Goal: Complete application form

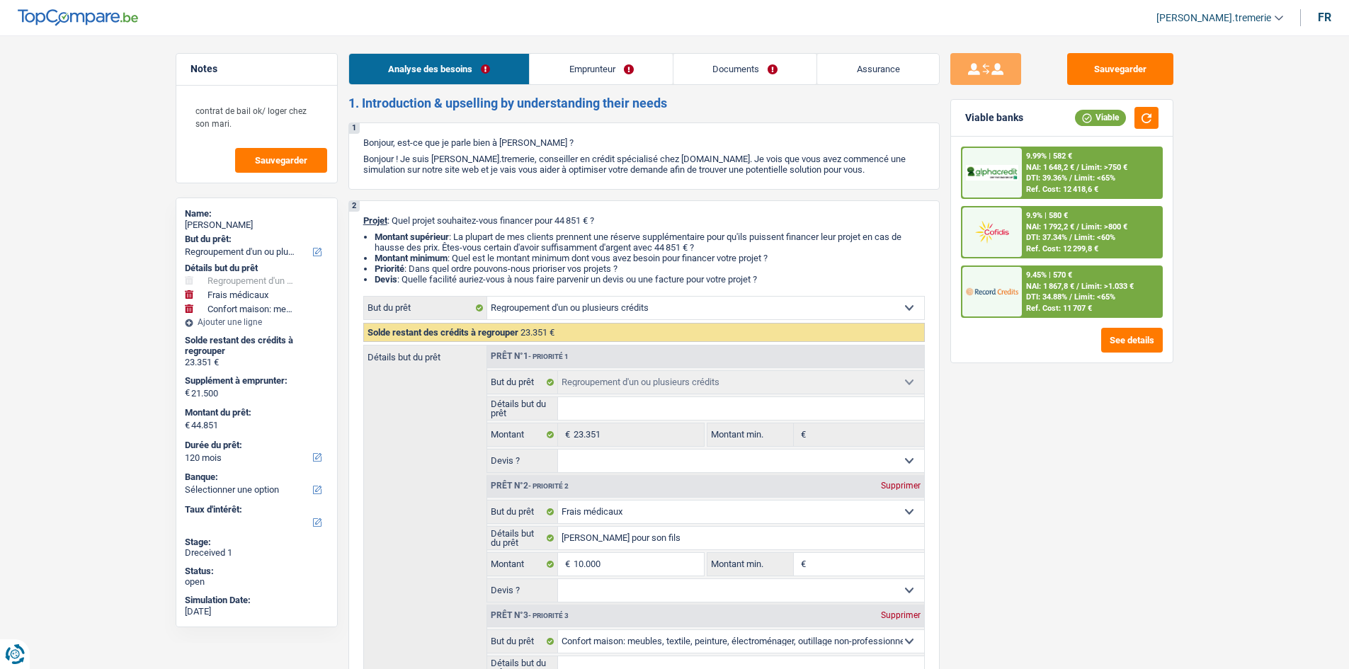
select select "refinancing"
select select "medical"
select select "household"
select select "120"
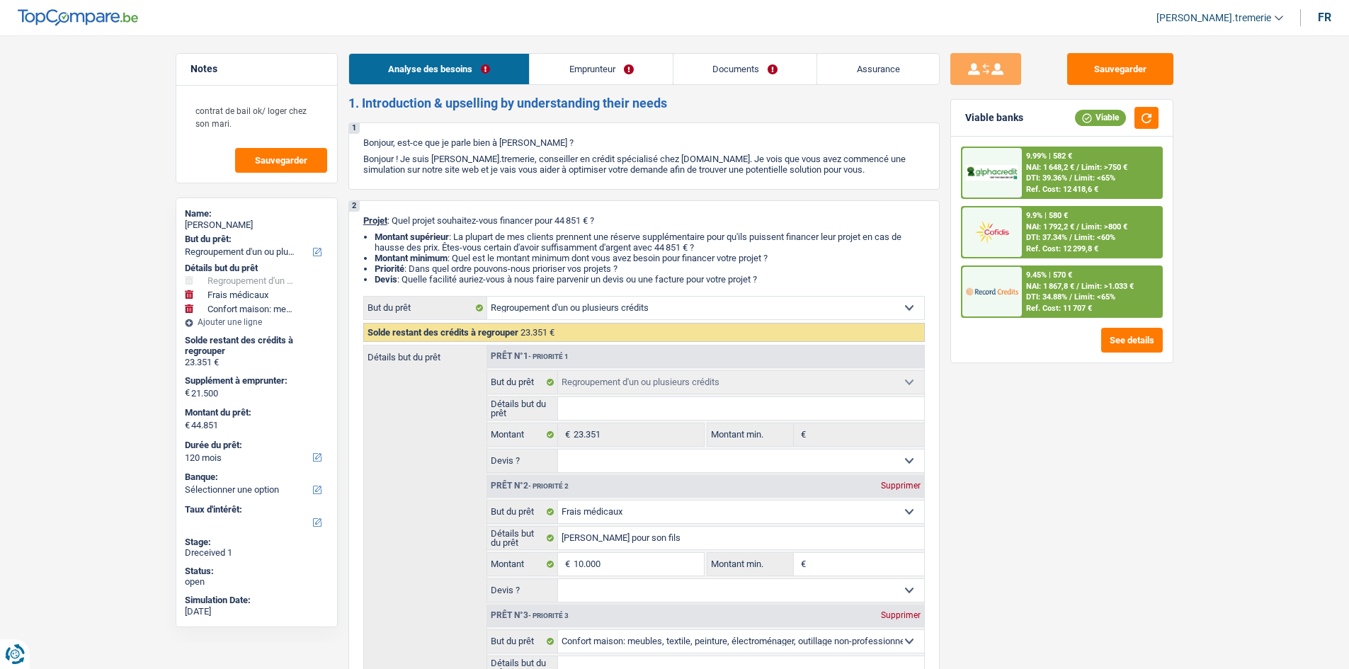
select select "refinancing"
select select "medical"
select select "household"
select select "120"
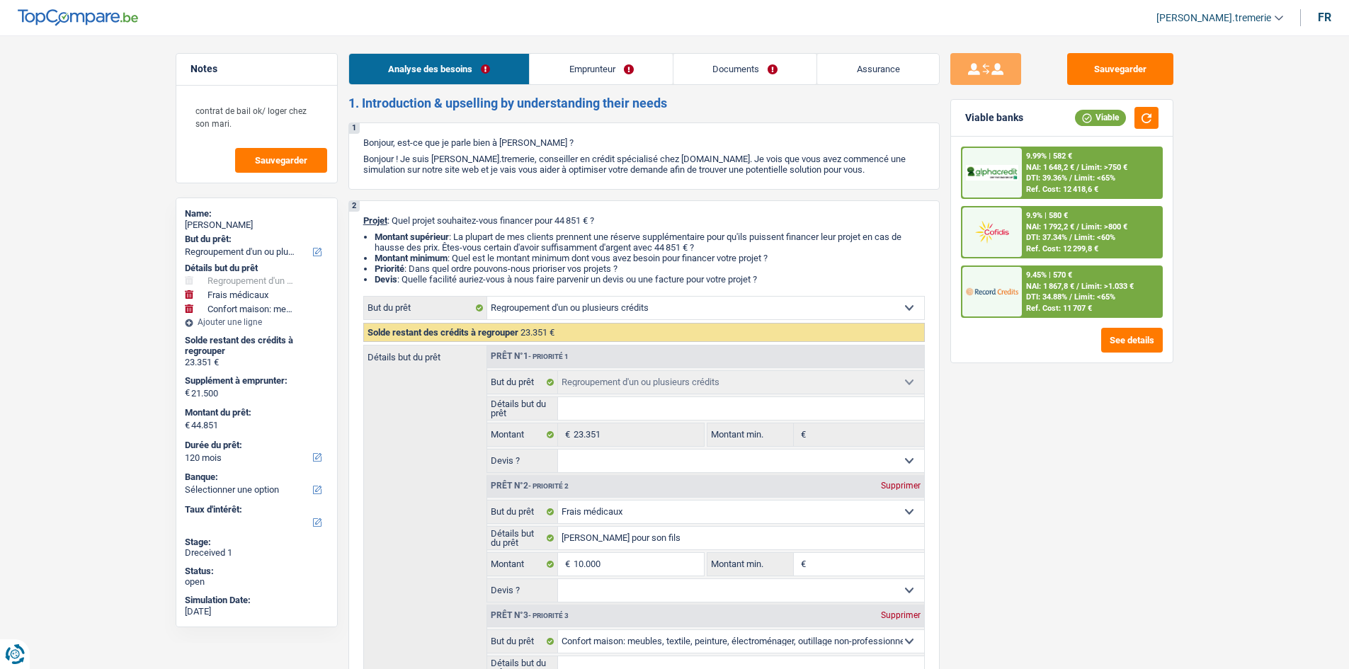
select select "privateEmployee"
select select "netSalary"
select select "rentalIncome"
select select "mealVouchers"
select select "ownerWithMortgage"
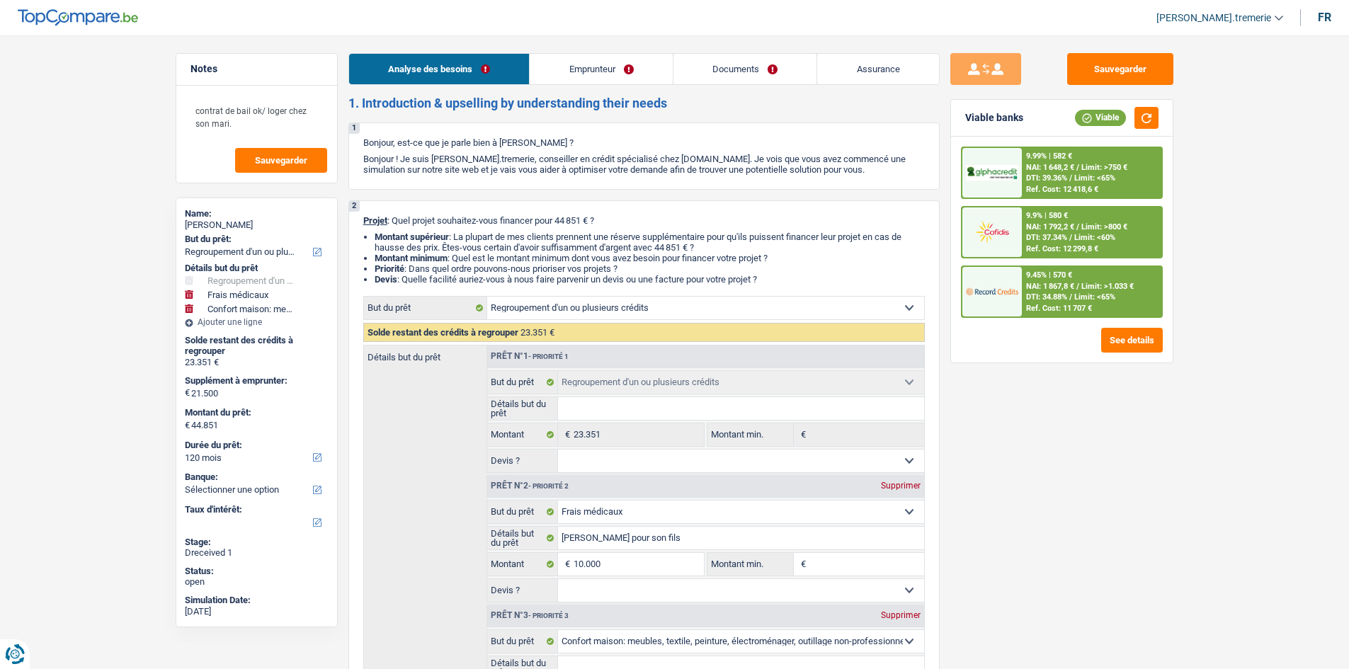
select select "mortgage"
select select "240"
select select "personalLoan"
select select "homeFurnishingOrRelocation"
select select "96"
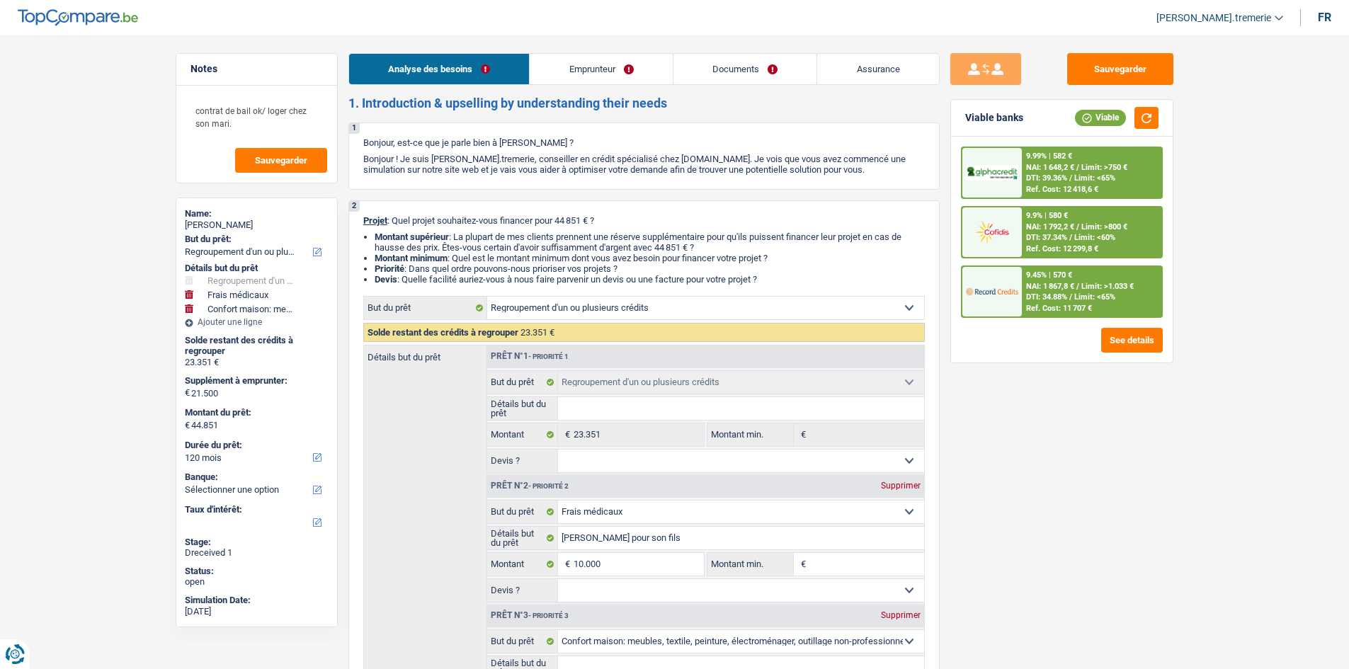
select select "cardOrCredit"
select select "refinancing"
select select "medical"
select select "household"
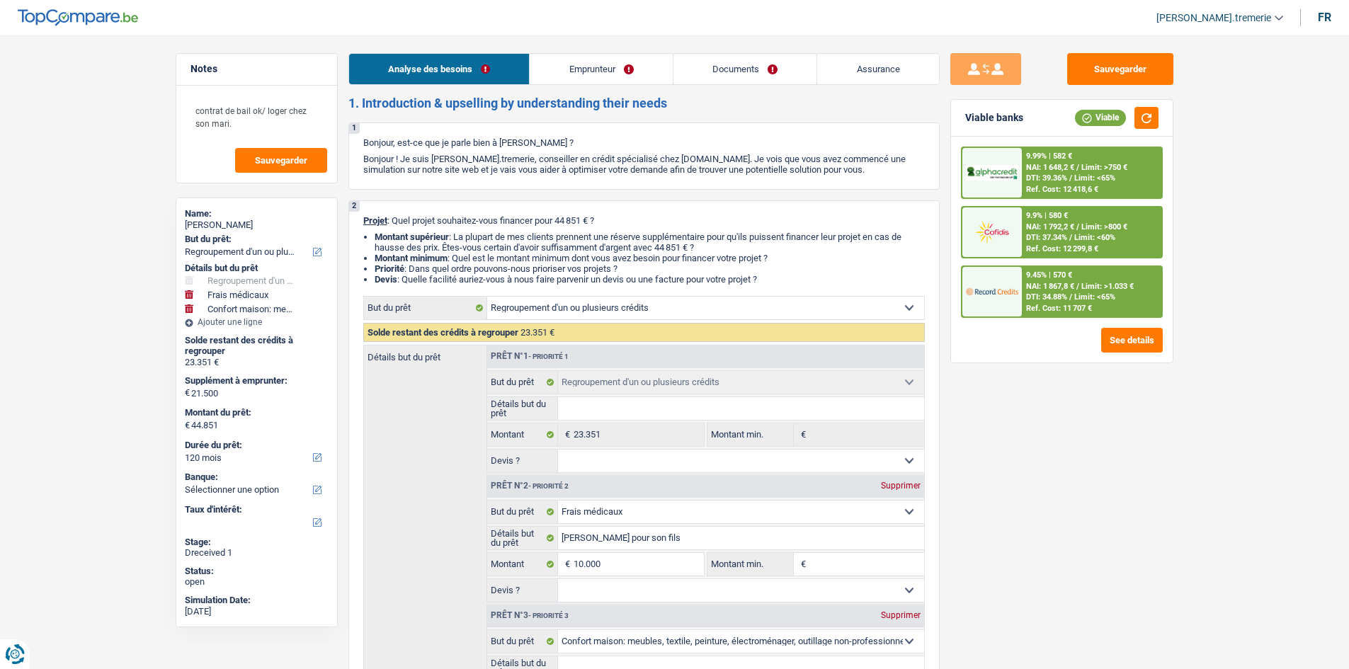
select select "120"
click at [1224, 15] on span "[PERSON_NAME].tremerie" at bounding box center [1213, 18] width 115 height 12
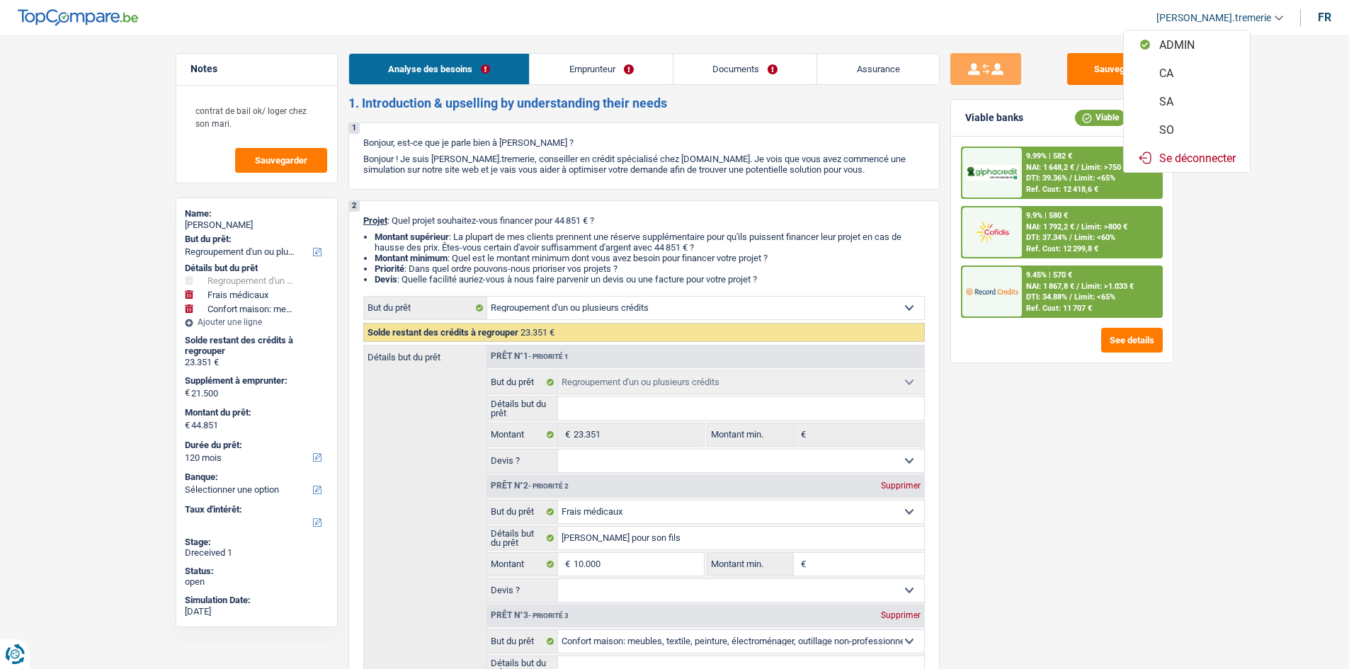
click at [1223, 159] on button "Se déconnecter" at bounding box center [1187, 158] width 126 height 28
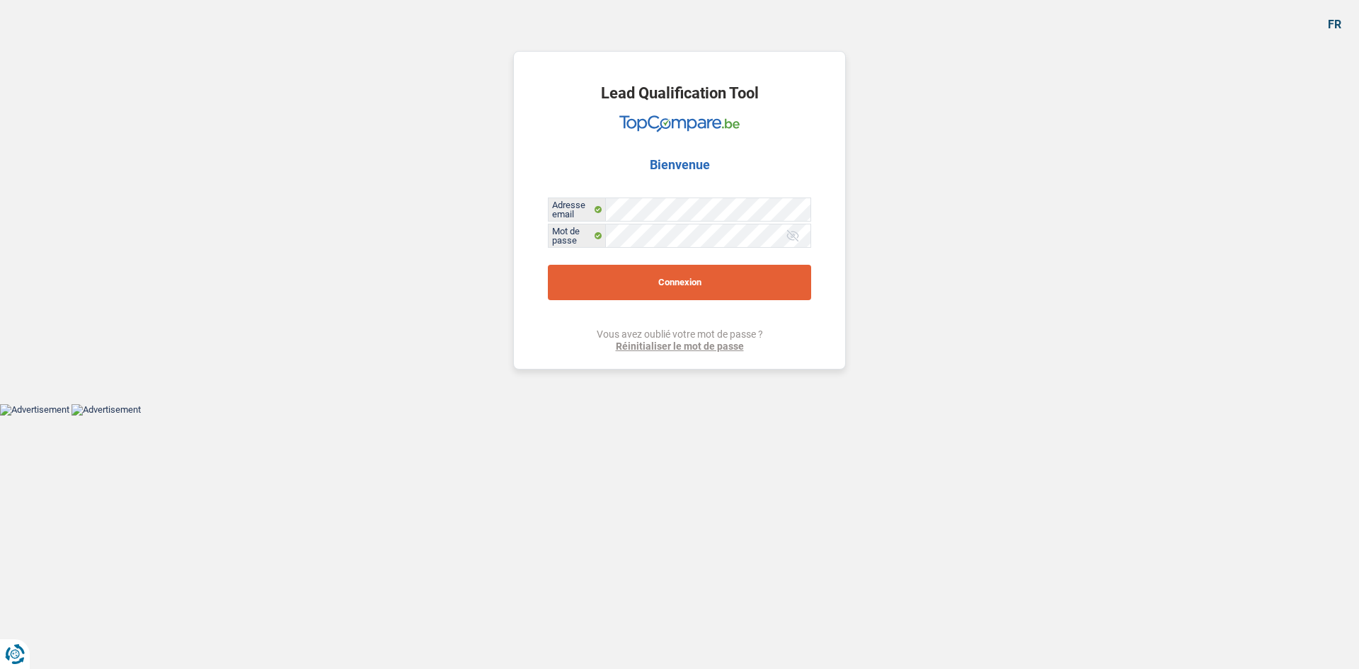
click at [622, 277] on button "Connexion" at bounding box center [679, 282] width 263 height 35
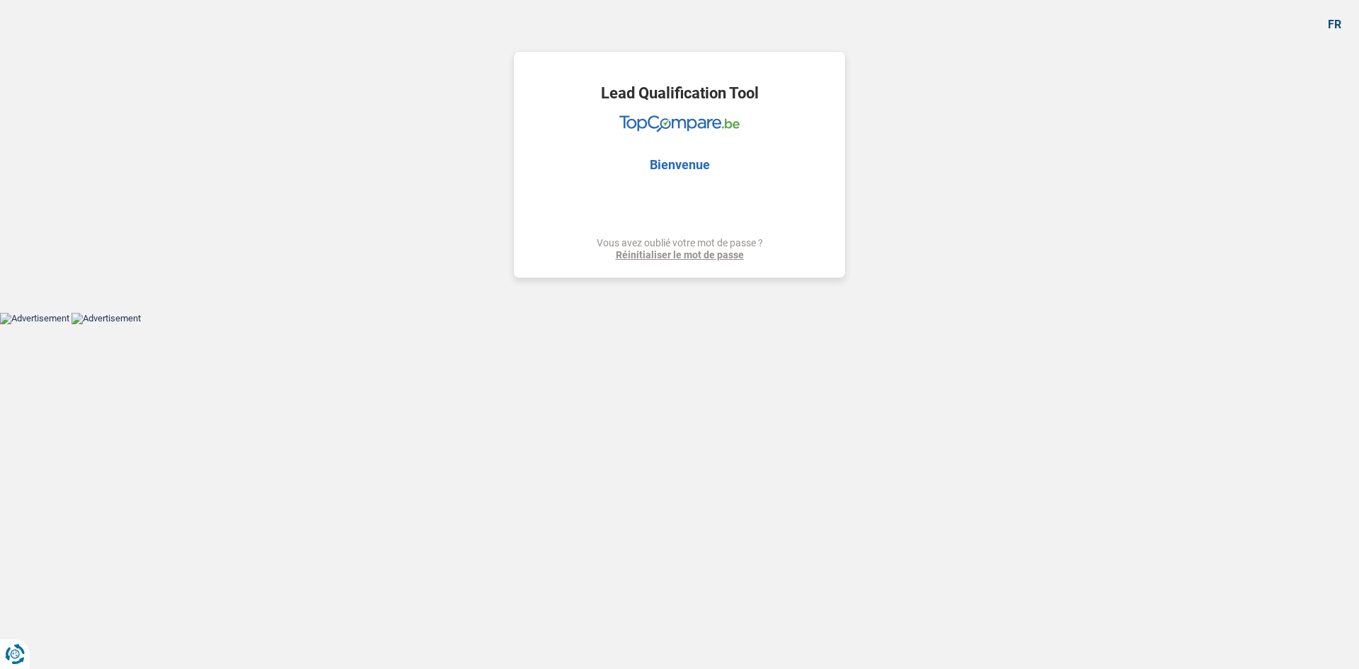
select select "refinancing"
select select "medical"
select select "household"
select select "120"
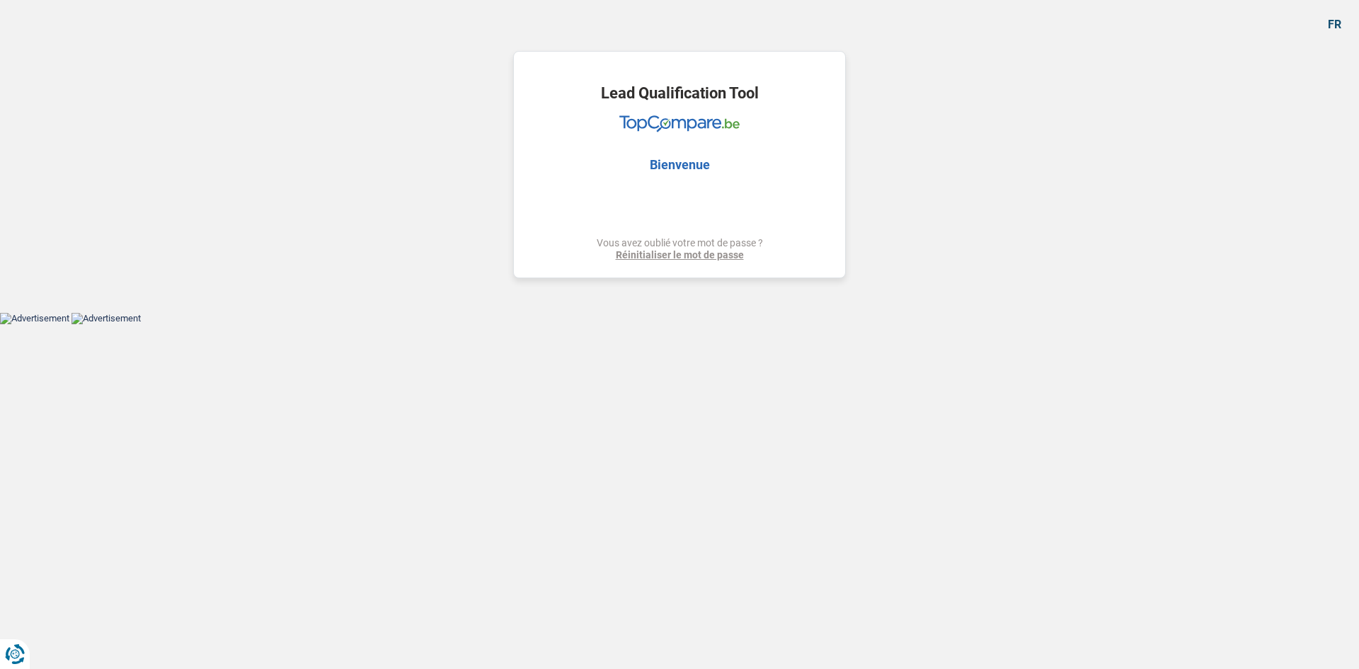
select select "refinancing"
select select "medical"
select select "household"
select select "120"
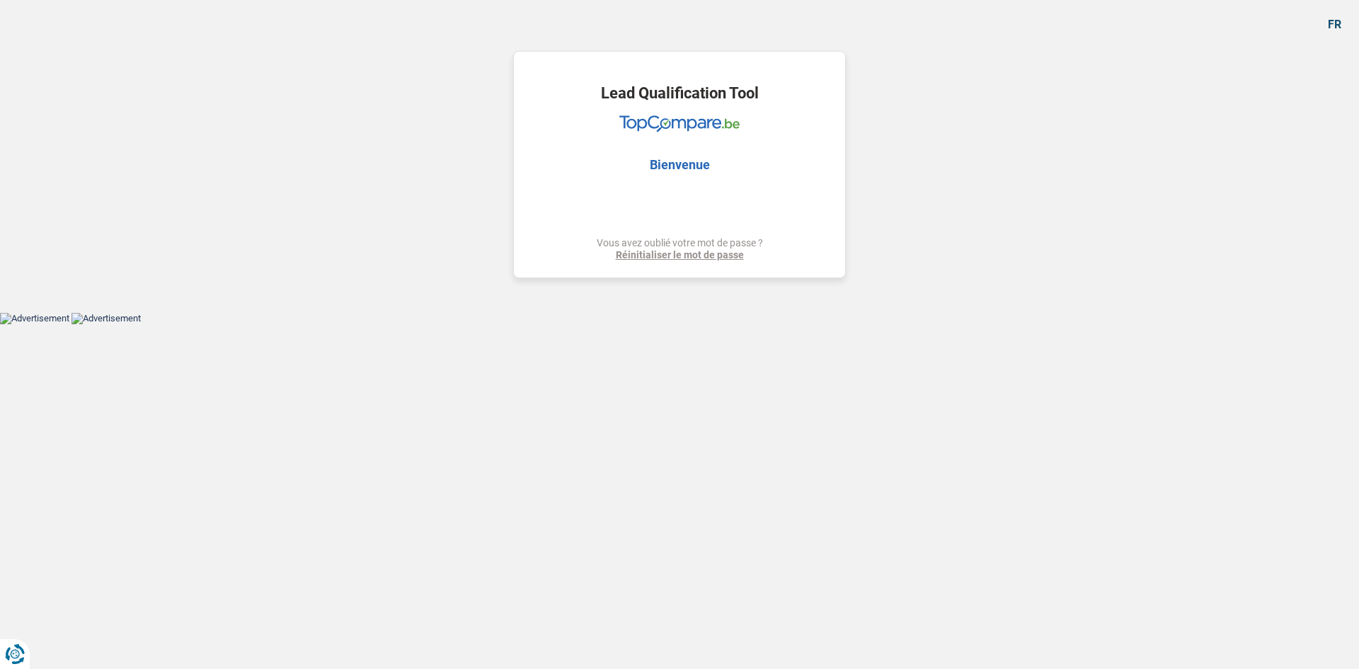
select select "privateEmployee"
select select "netSalary"
select select "rentalIncome"
select select "mealVouchers"
select select "ownerWithMortgage"
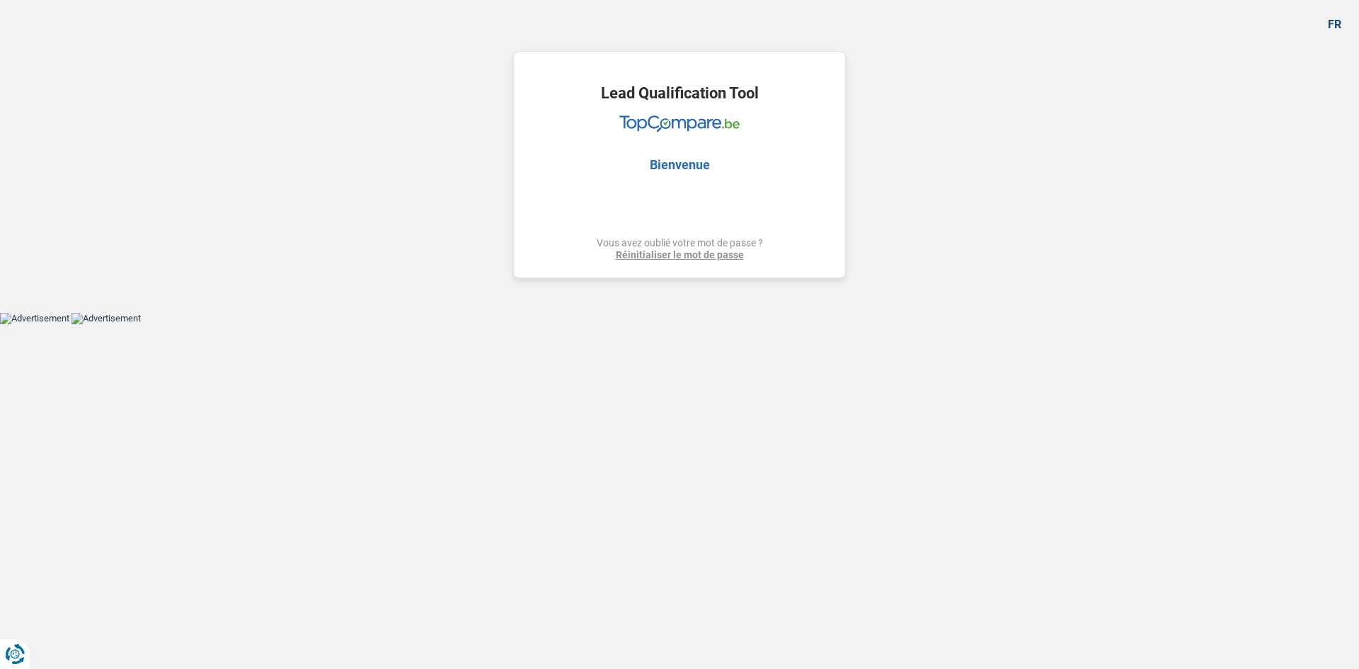
select select "mortgage"
select select "240"
select select "personalLoan"
select select "homeFurnishingOrRelocation"
select select "96"
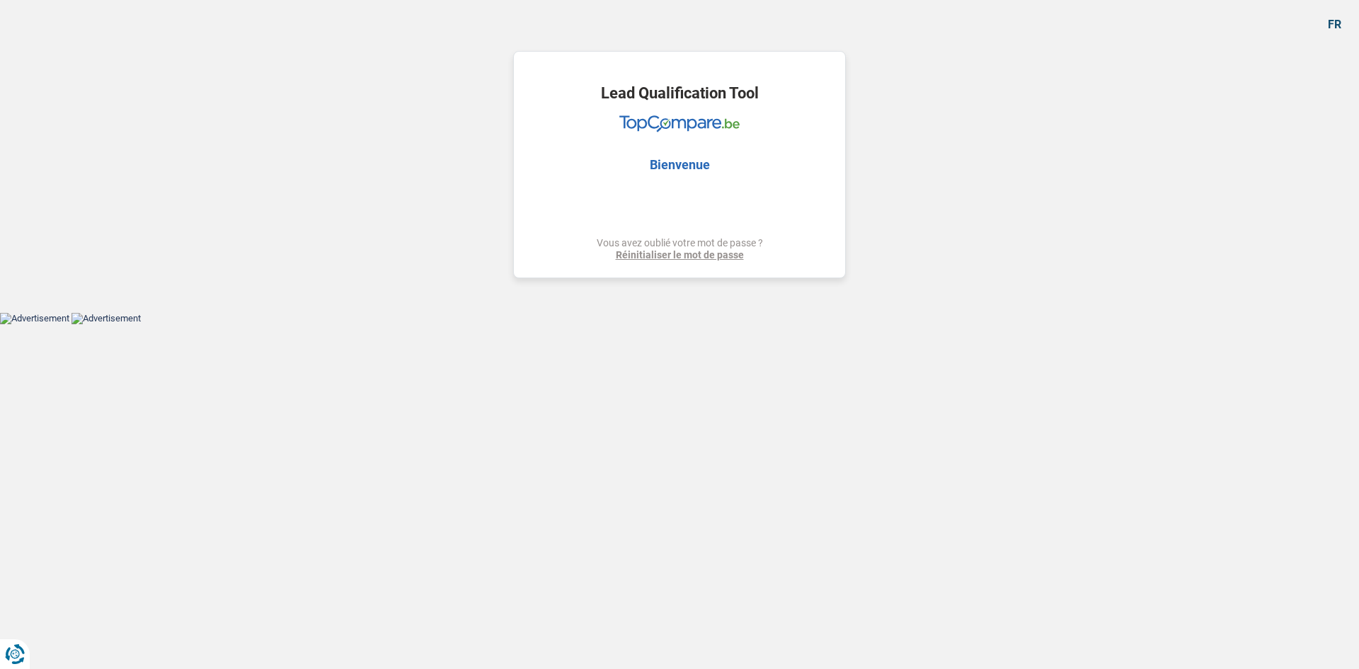
select select "cardOrCredit"
select select "refinancing"
select select "medical"
select select "household"
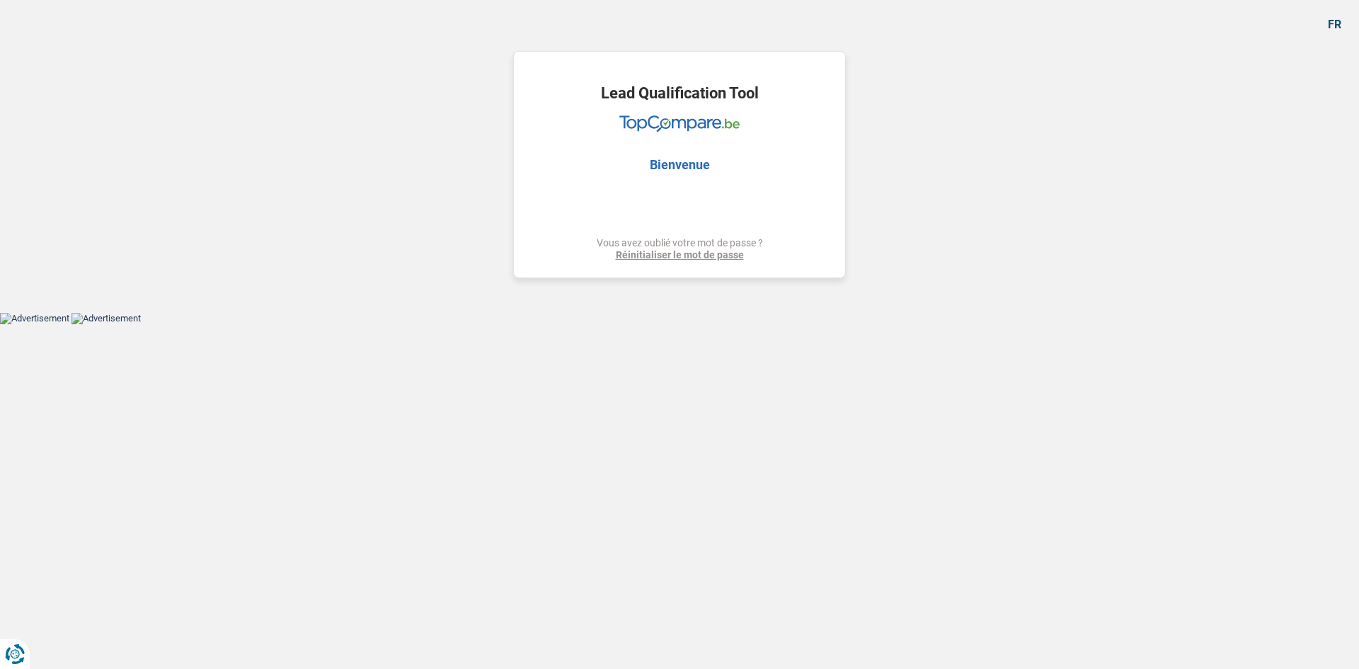
select select "120"
